Goal: Find specific page/section: Find specific page/section

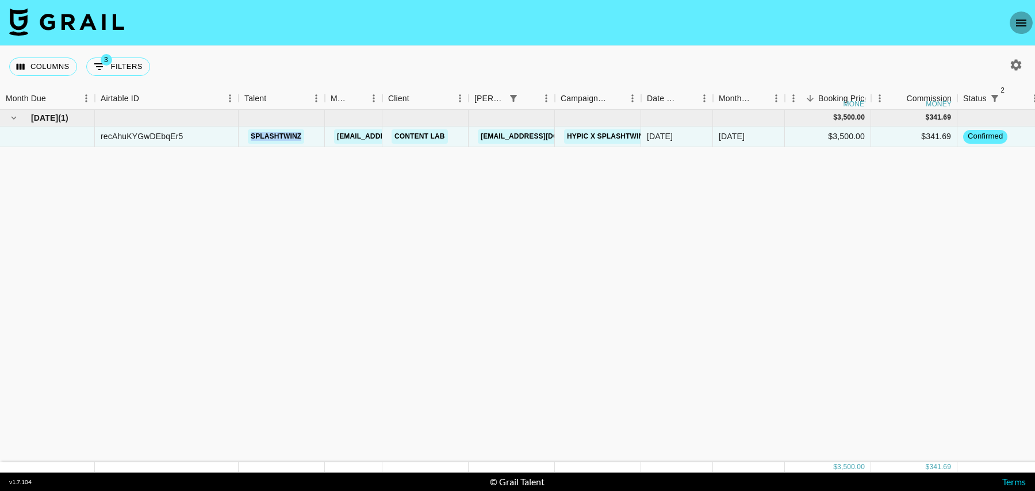
click at [1014, 18] on icon "open drawer" at bounding box center [1021, 23] width 14 height 14
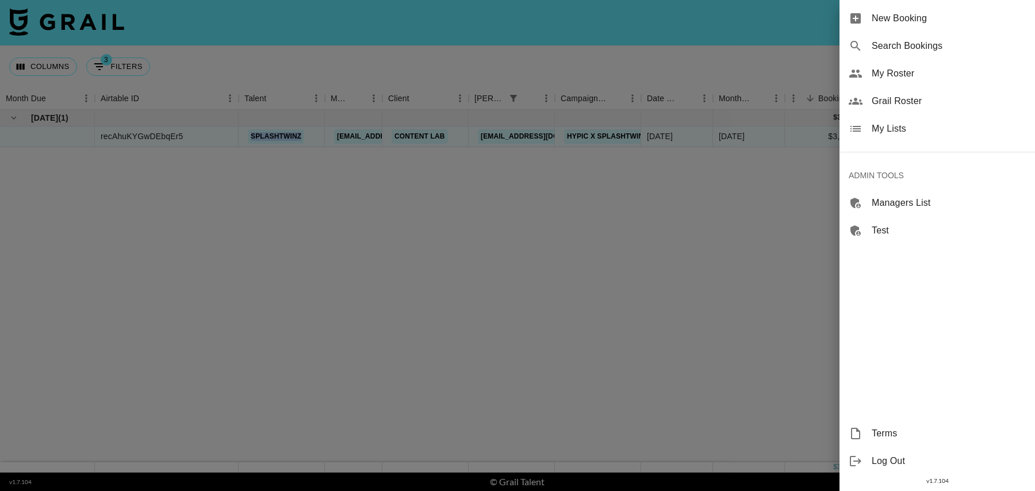
click at [886, 98] on span "Grail Roster" at bounding box center [948, 101] width 154 height 14
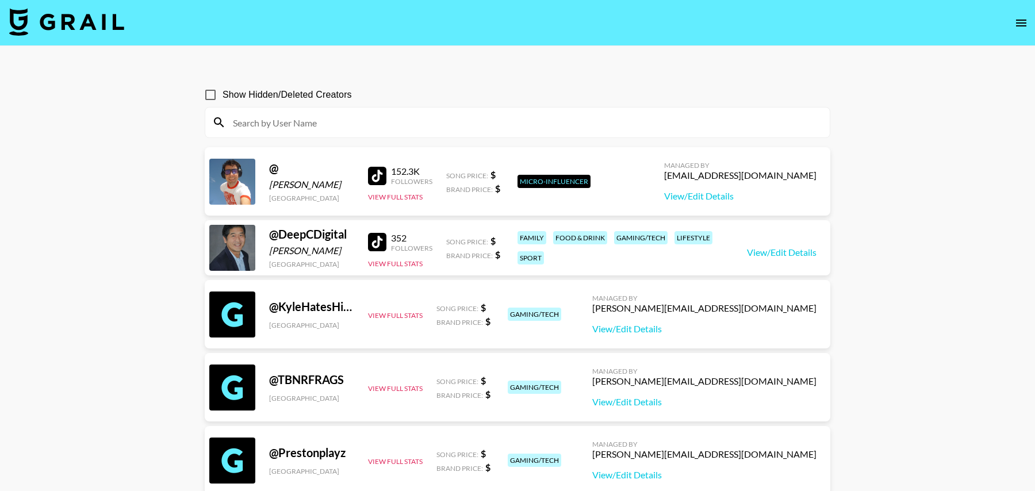
click at [364, 120] on input at bounding box center [524, 122] width 597 height 18
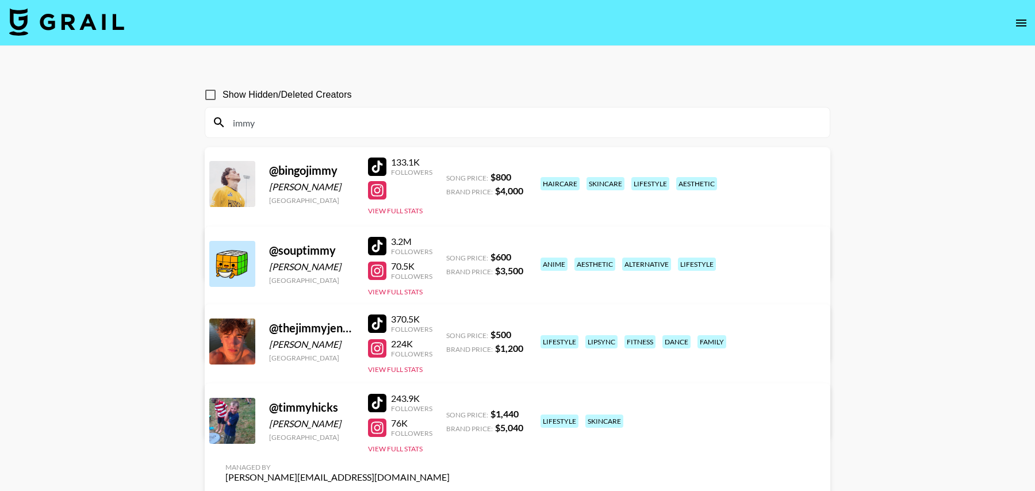
type input "immy"
click at [1017, 14] on button "open drawer" at bounding box center [1020, 22] width 23 height 23
click at [99, 26] on img at bounding box center [66, 22] width 115 height 28
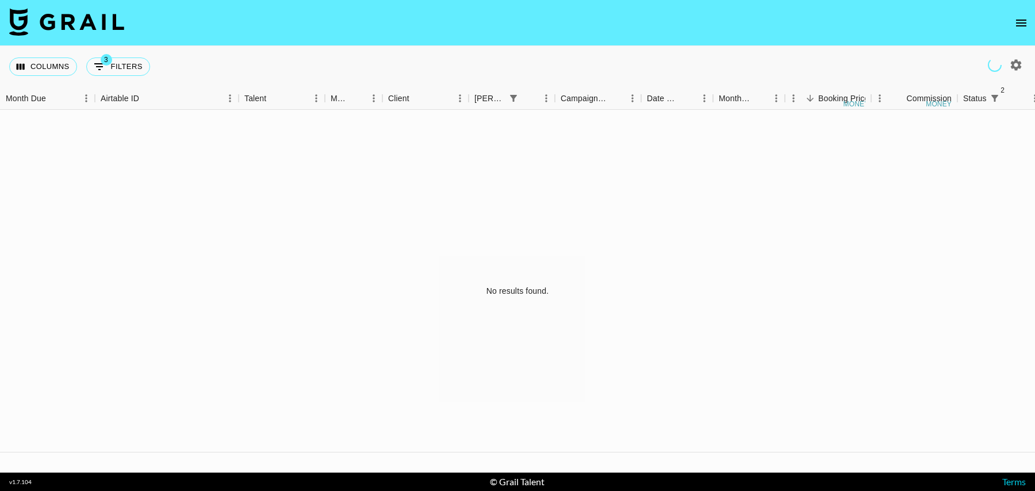
click at [1026, 22] on icon "open drawer" at bounding box center [1021, 23] width 14 height 14
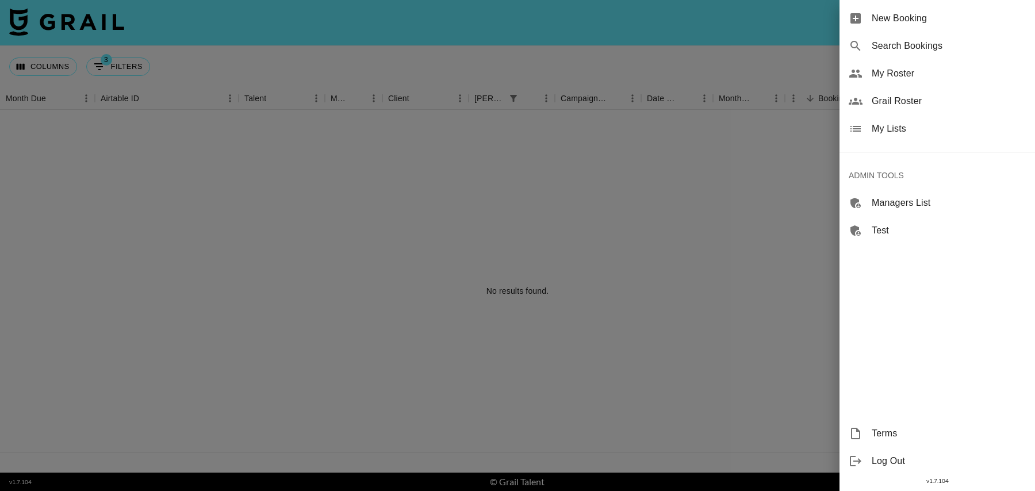
click at [910, 71] on span "My Roster" at bounding box center [948, 74] width 154 height 14
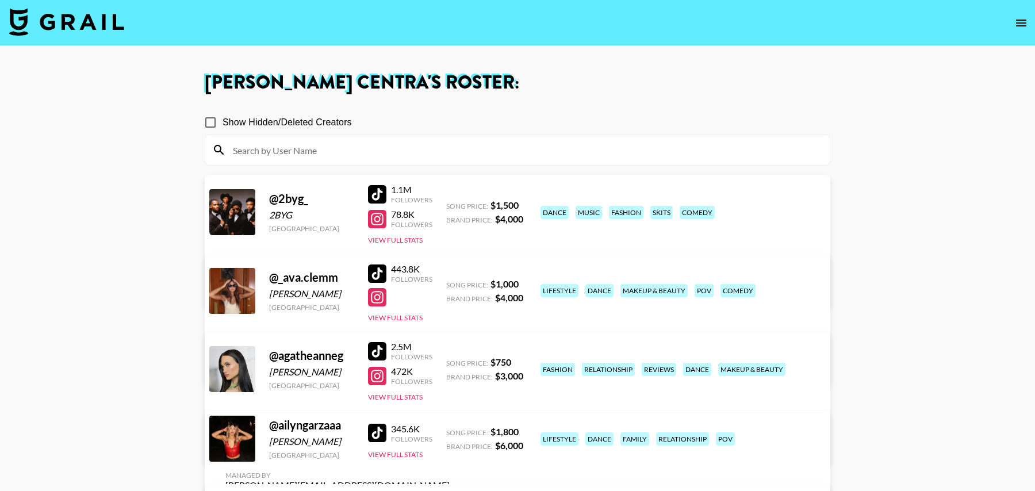
click at [308, 148] on input at bounding box center [524, 150] width 597 height 18
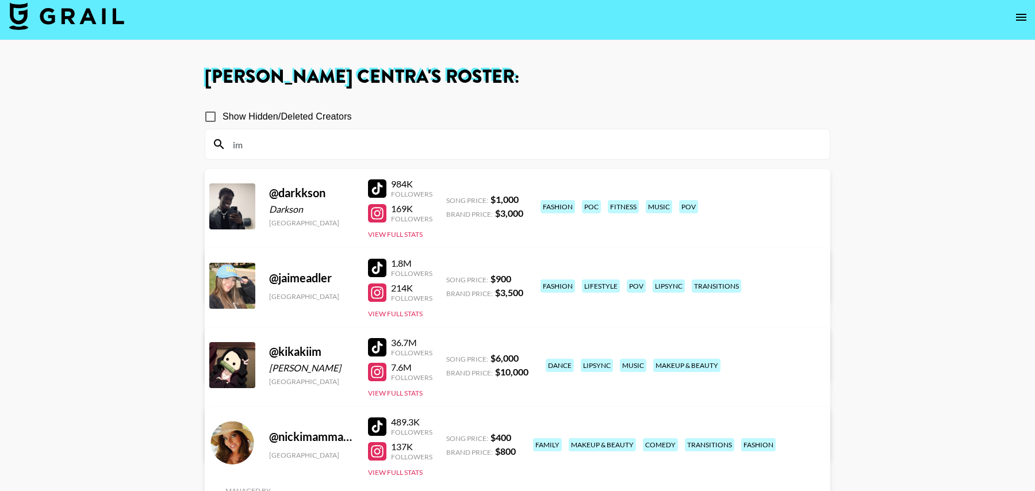
scroll to position [3, 0]
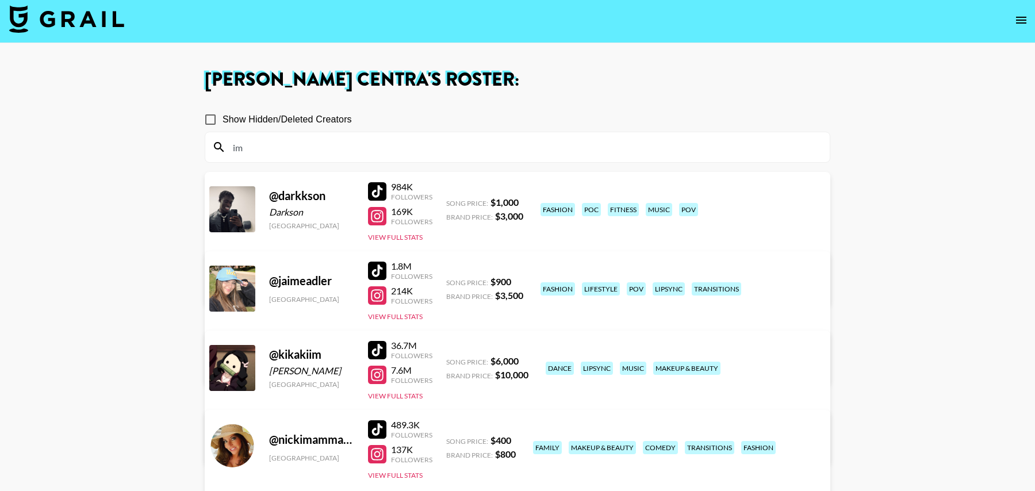
click at [365, 149] on input "im" at bounding box center [524, 147] width 597 height 18
paste input "mybelsherrr"
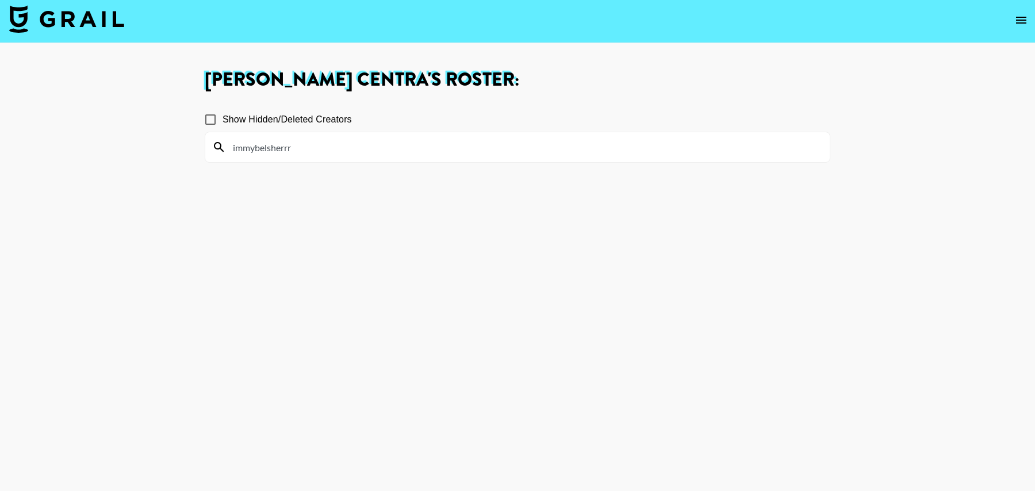
type input "immybelsherrr"
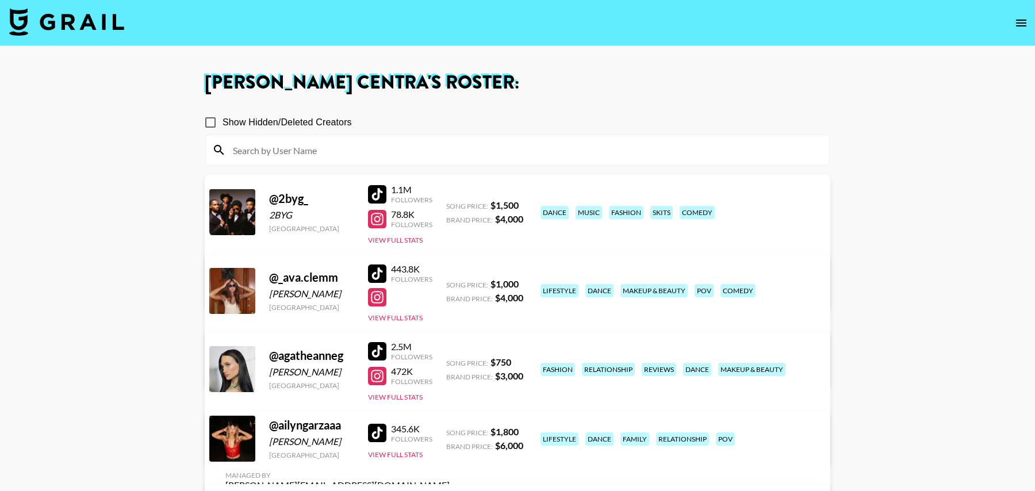
click at [310, 149] on input at bounding box center [524, 150] width 597 height 18
paste input "immybelsherrr"
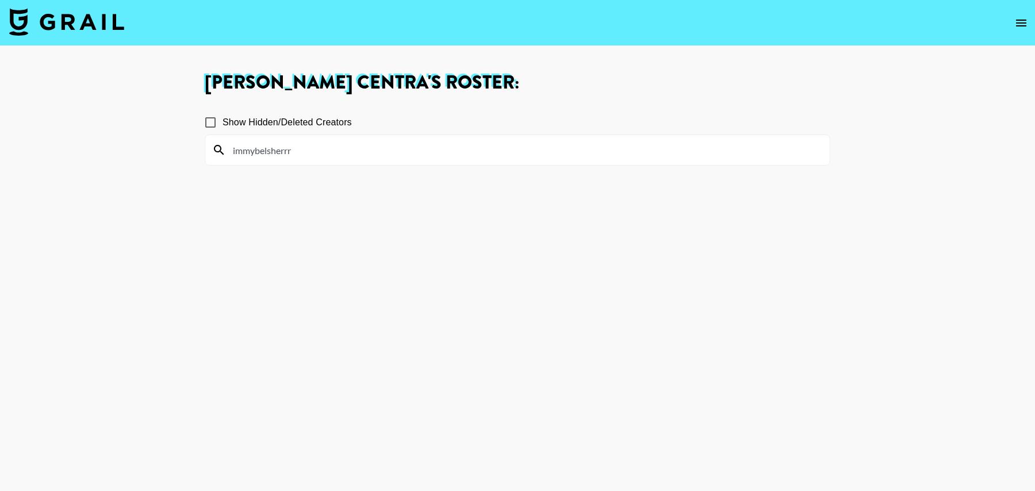
type input "immybelsherrr"
